Goal: Task Accomplishment & Management: Manage account settings

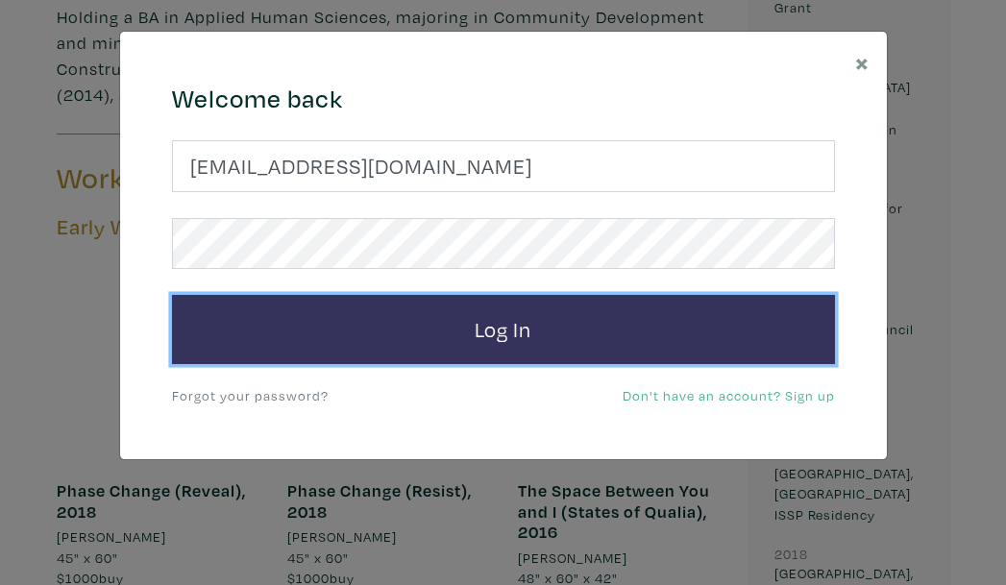
click at [497, 333] on button "Log In" at bounding box center [503, 329] width 663 height 69
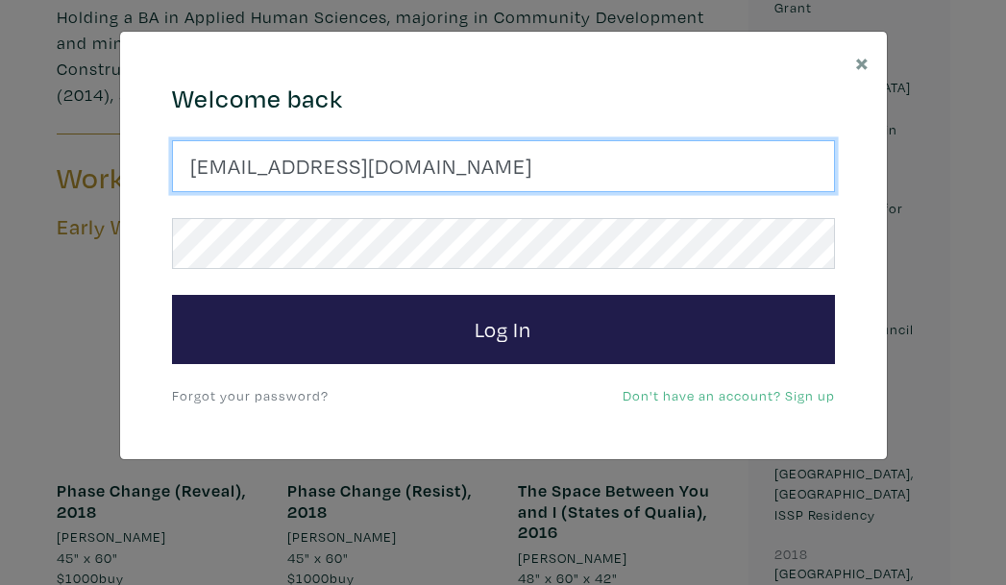
drag, startPoint x: 426, startPoint y: 179, endPoint x: 80, endPoint y: 169, distance: 346.1
click at [80, 169] on div "× 664c6a6d6e3476504e6b79362f4172494552756f694733386b666278545363695a485979654c4…" at bounding box center [503, 292] width 1006 height 585
type input "[EMAIL_ADDRESS][DOMAIN_NAME]"
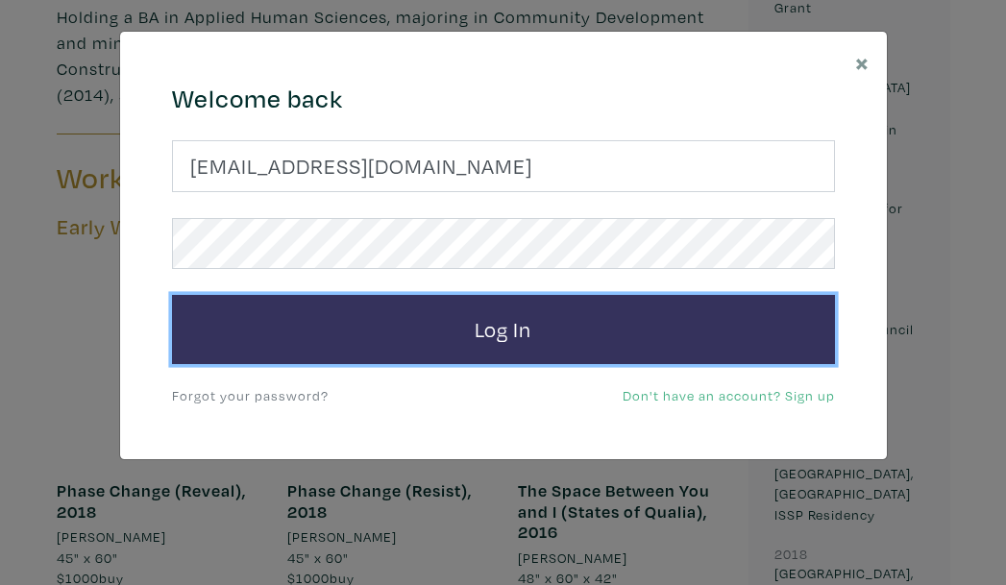
click at [457, 352] on button "Log In" at bounding box center [503, 329] width 663 height 69
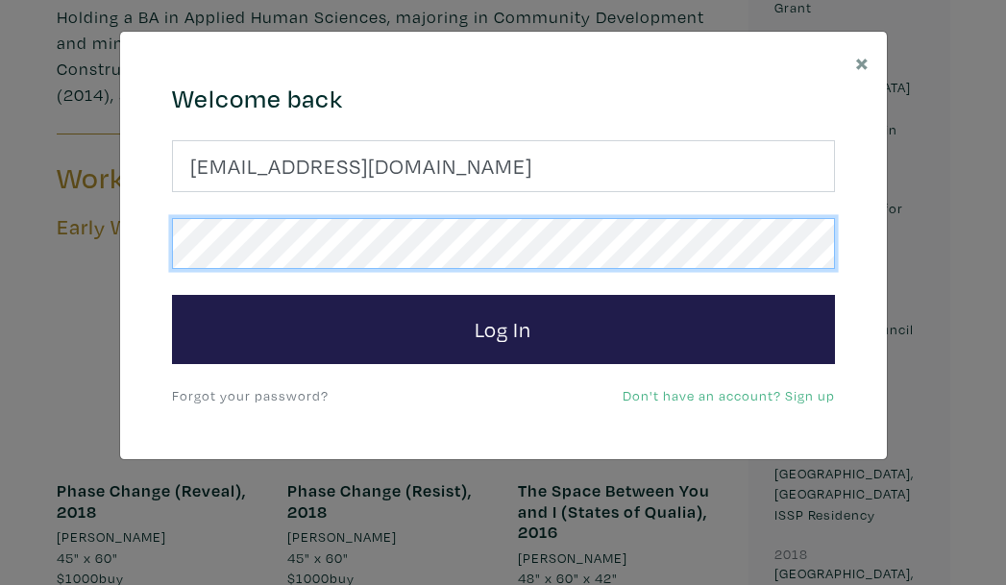
click at [172, 295] on button "Log In" at bounding box center [503, 329] width 663 height 69
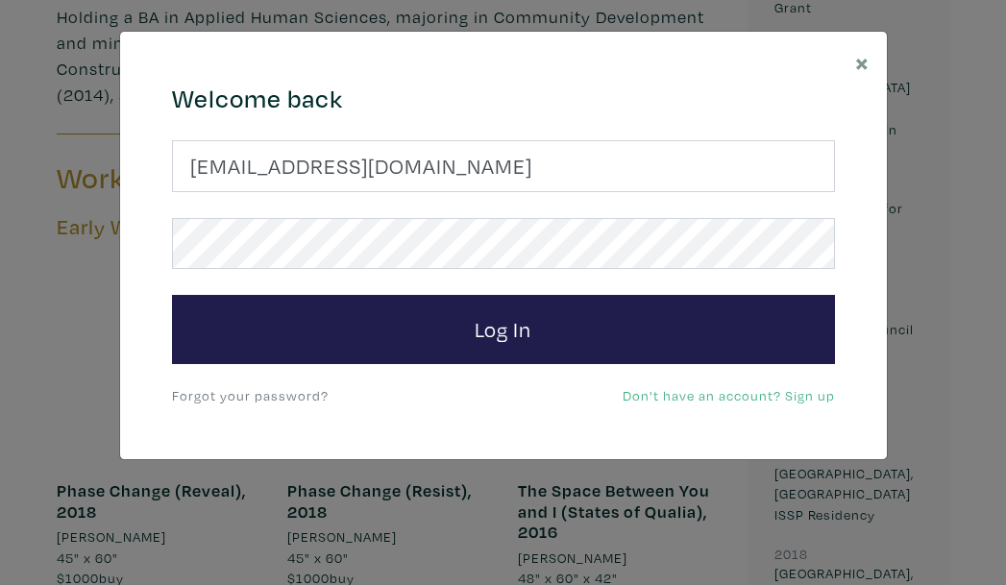
click at [266, 394] on link "Forgot your password?" at bounding box center [250, 395] width 157 height 18
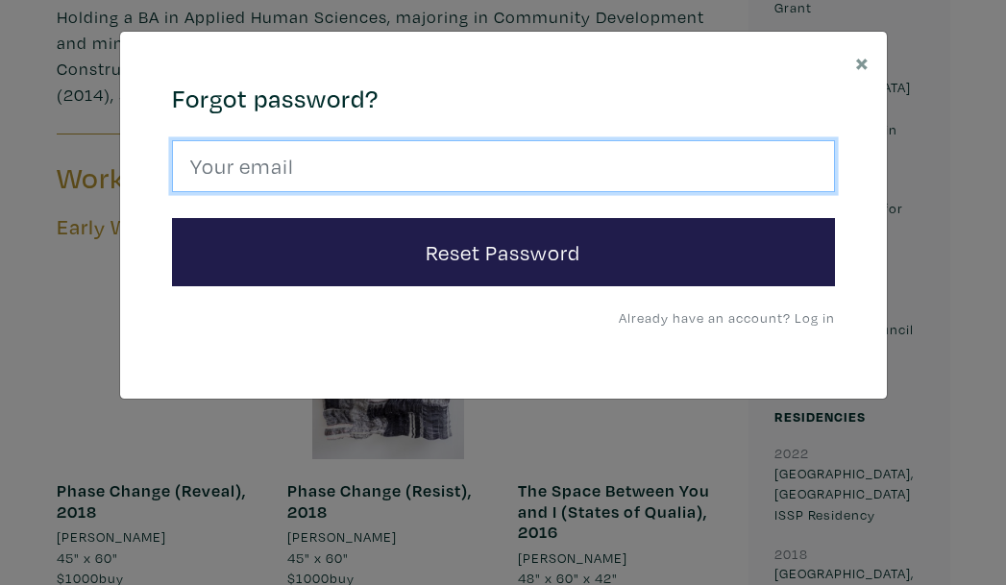
click at [354, 165] on input "email" at bounding box center [503, 166] width 663 height 52
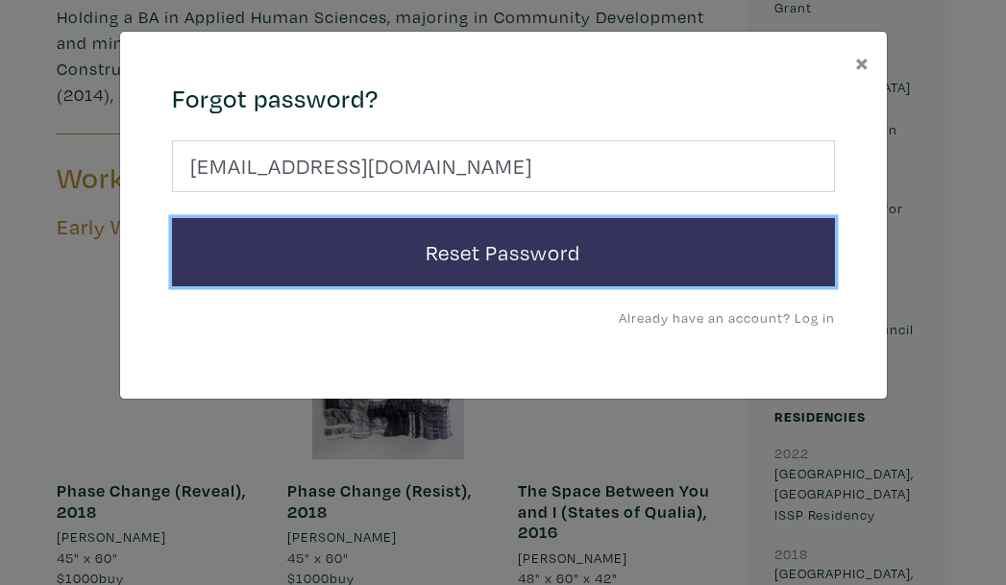
click at [383, 252] on button "Reset Password" at bounding box center [503, 252] width 663 height 69
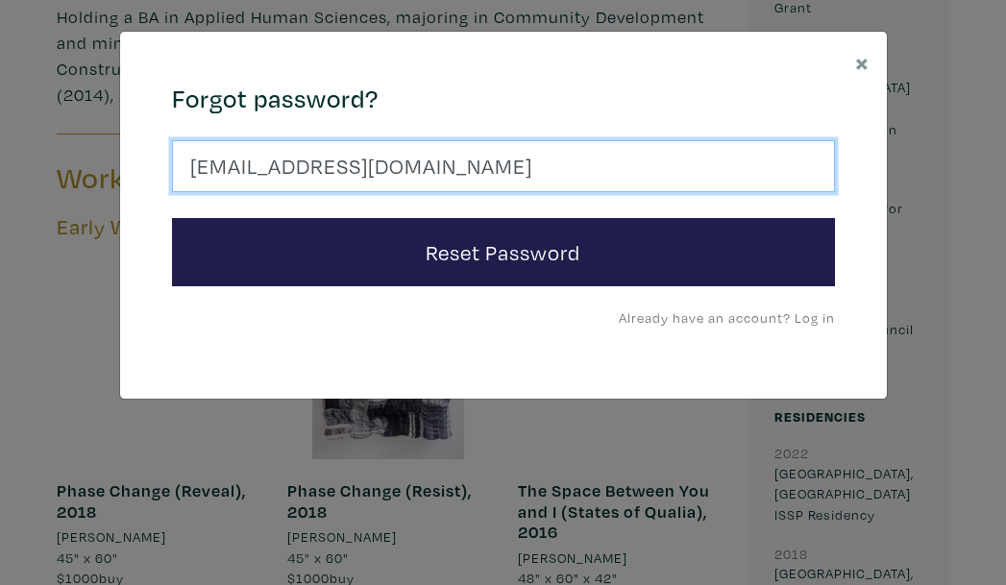
click at [465, 152] on input "[EMAIL_ADDRESS][DOMAIN_NAME]" at bounding box center [503, 166] width 663 height 52
type input "[EMAIL_ADDRESS][DOMAIN_NAME]"
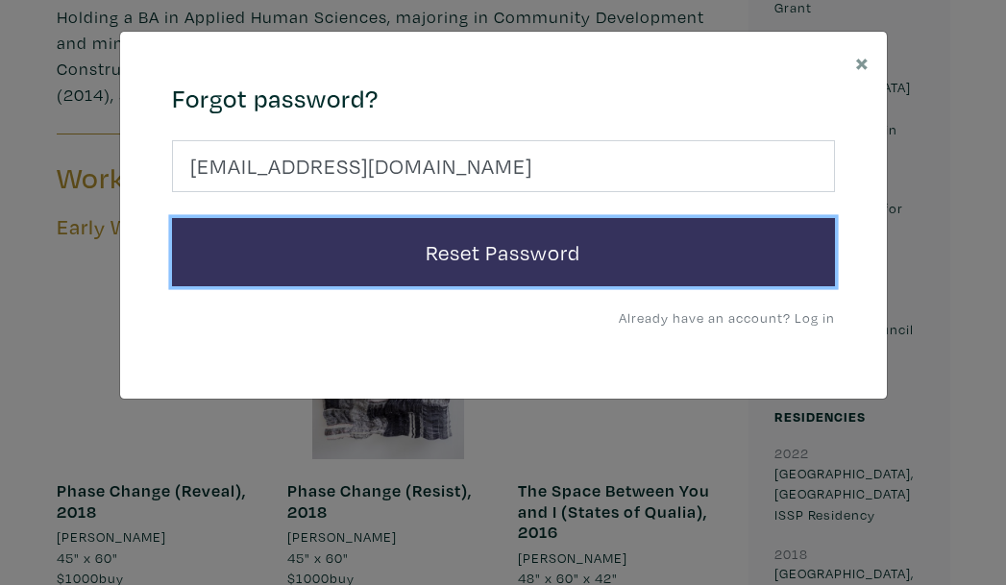
click at [487, 265] on button "Reset Password" at bounding box center [503, 252] width 663 height 69
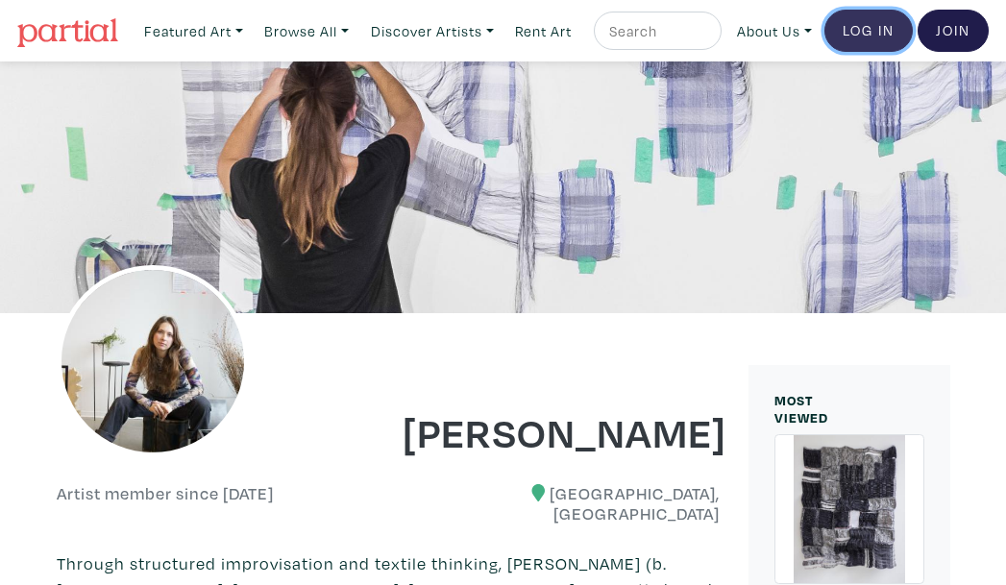
click at [874, 52] on link "Log In" at bounding box center [868, 31] width 88 height 42
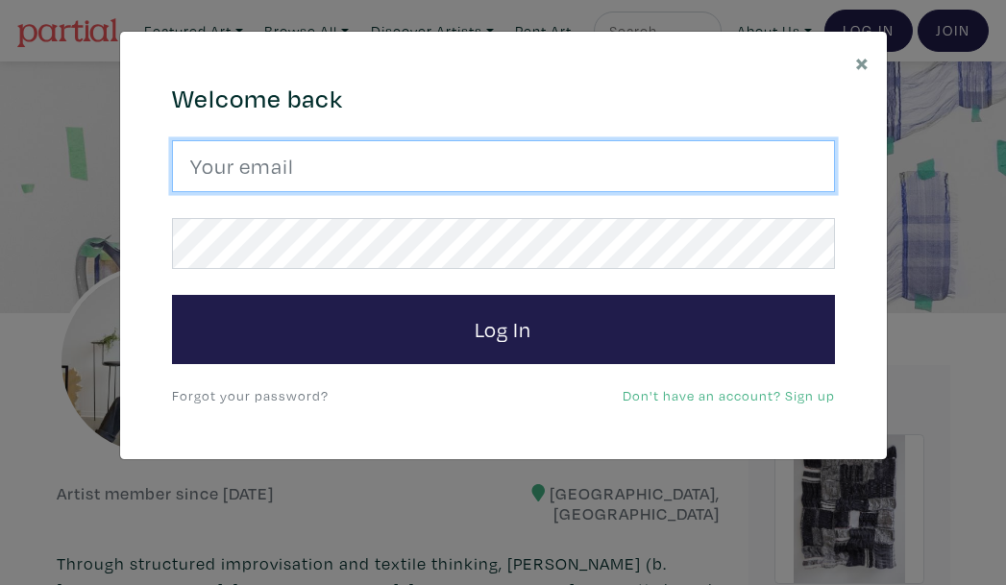
click at [340, 176] on input "email" at bounding box center [503, 166] width 663 height 52
type input "[EMAIL_ADDRESS][DOMAIN_NAME]"
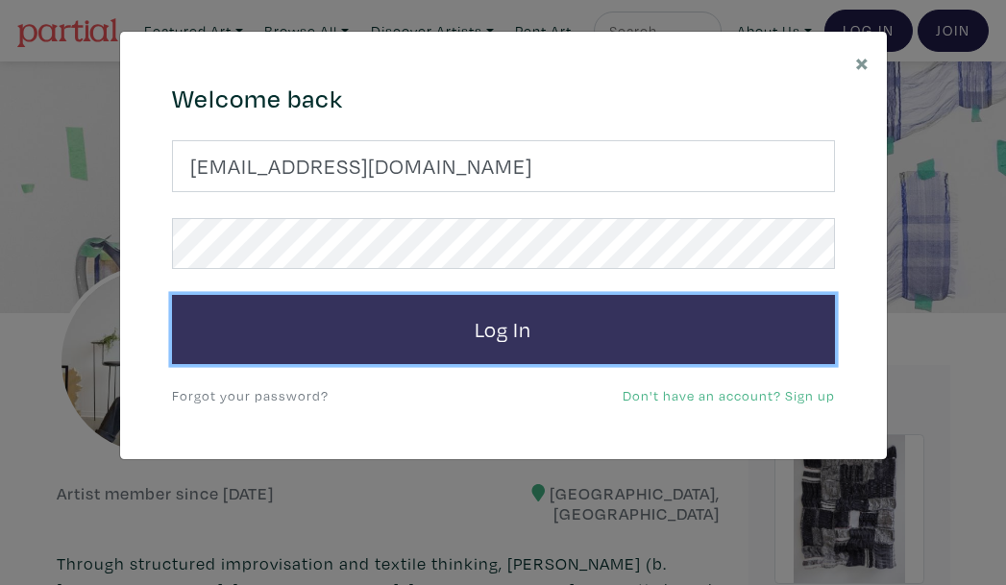
click at [388, 338] on button "Log In" at bounding box center [503, 329] width 663 height 69
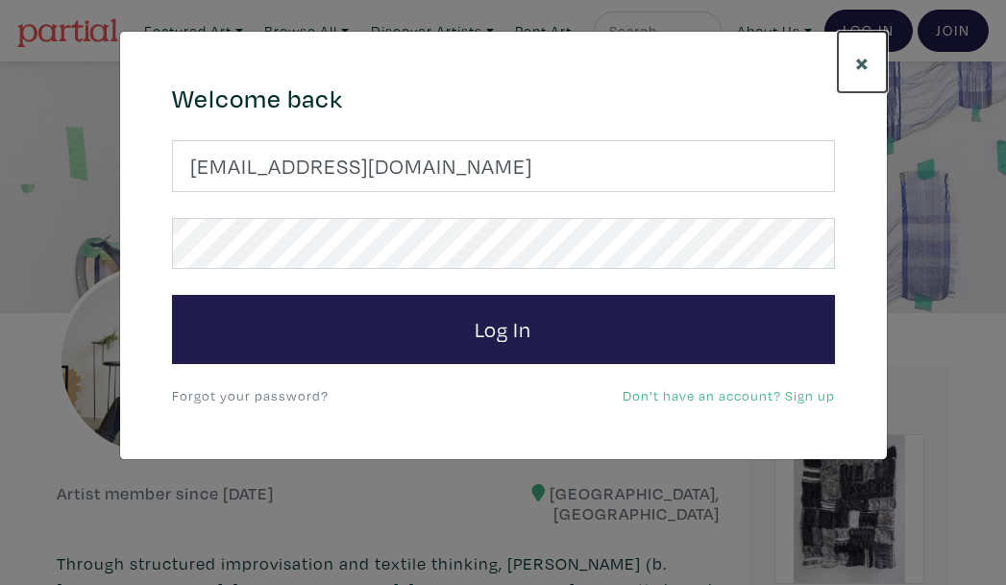
click at [868, 67] on span "×" at bounding box center [862, 62] width 14 height 34
